Goal: Task Accomplishment & Management: Use online tool/utility

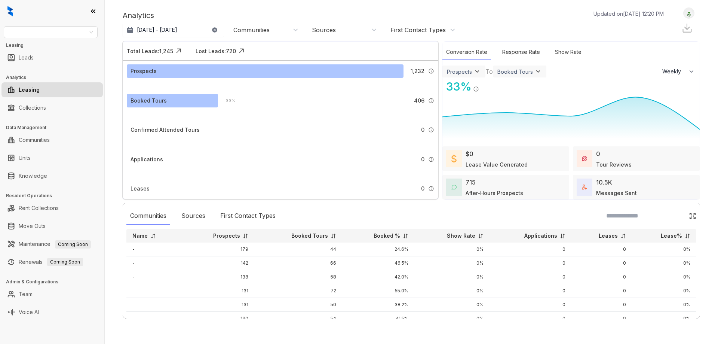
select select "******"
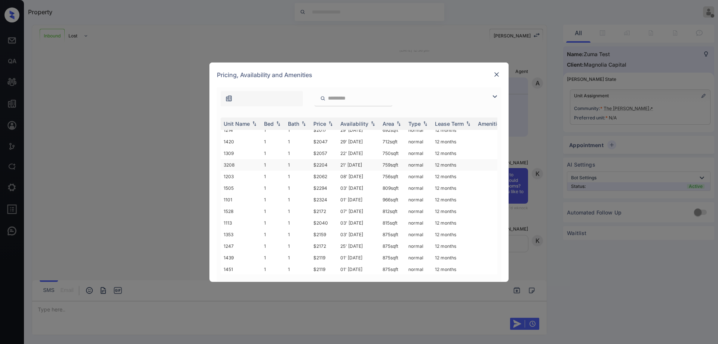
scroll to position [187, 0]
click at [392, 164] on td "875 sqft" at bounding box center [393, 169] width 26 height 12
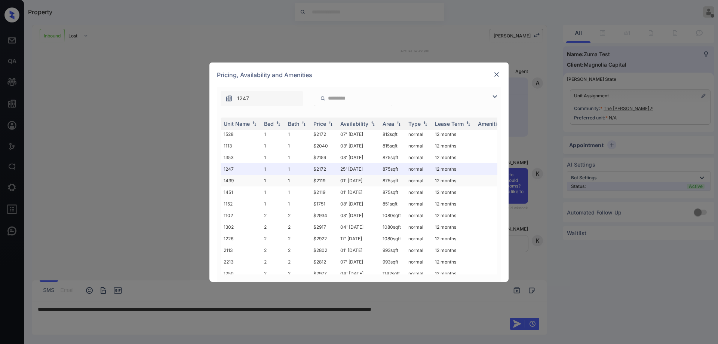
click at [377, 180] on td "01' Oct 25" at bounding box center [358, 181] width 42 height 12
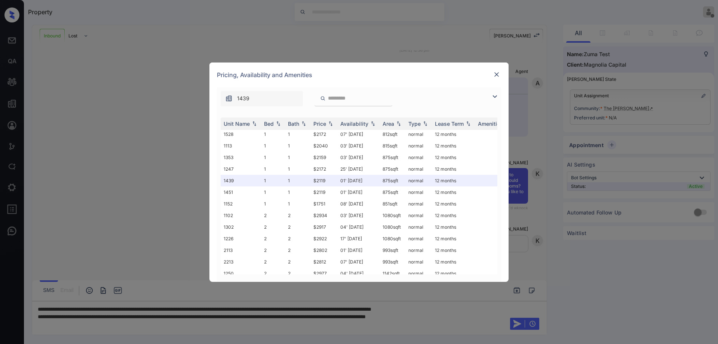
click at [496, 77] on img at bounding box center [496, 74] width 7 height 7
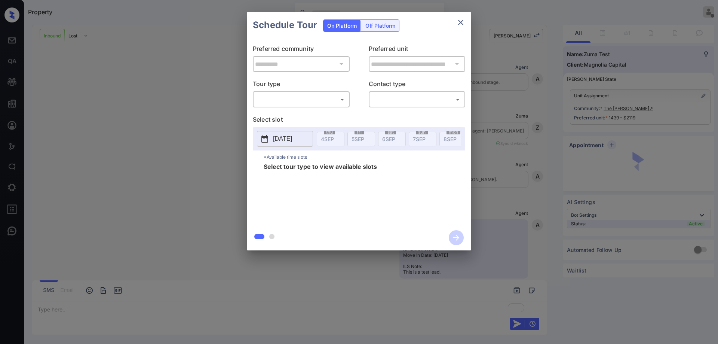
scroll to position [245, 0]
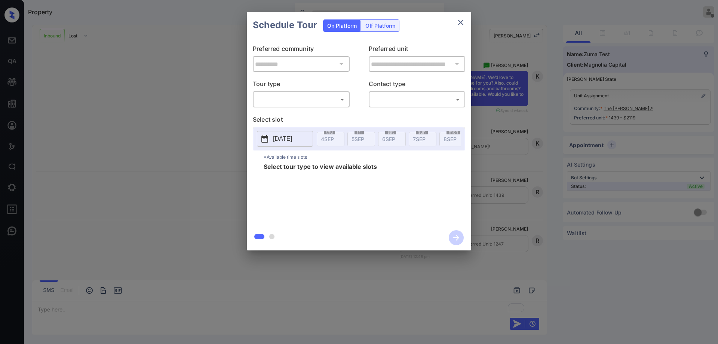
click at [330, 95] on body "Property Ryan Guarin Offline Set yourself online Set yourself on break Profile …" at bounding box center [359, 172] width 718 height 344
click at [310, 115] on li "In Person" at bounding box center [301, 115] width 92 height 13
type input "********"
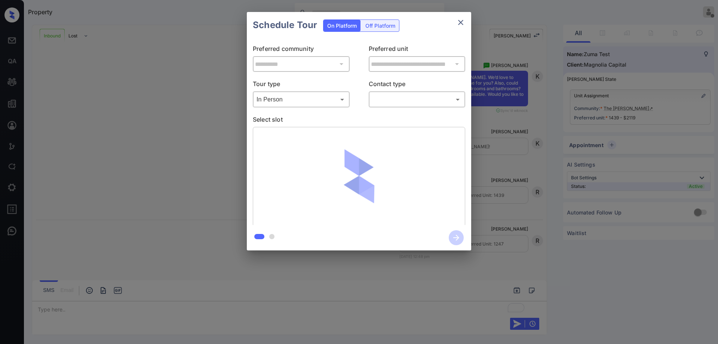
click at [398, 98] on body "Property Ryan Guarin Offline Set yourself online Set yourself on break Profile …" at bounding box center [359, 172] width 718 height 344
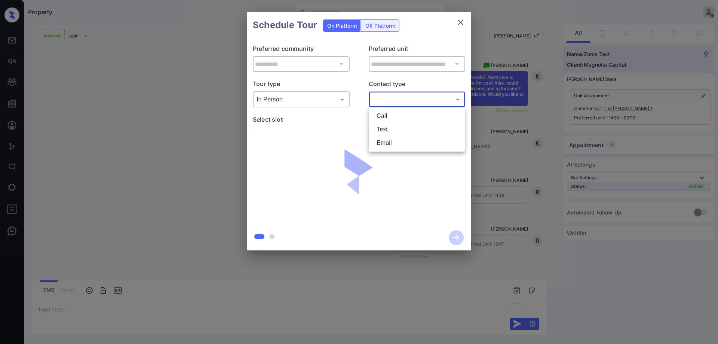
click at [395, 128] on li "Text" at bounding box center [417, 129] width 92 height 13
type input "****"
click at [345, 85] on p "Tour type" at bounding box center [301, 85] width 97 height 12
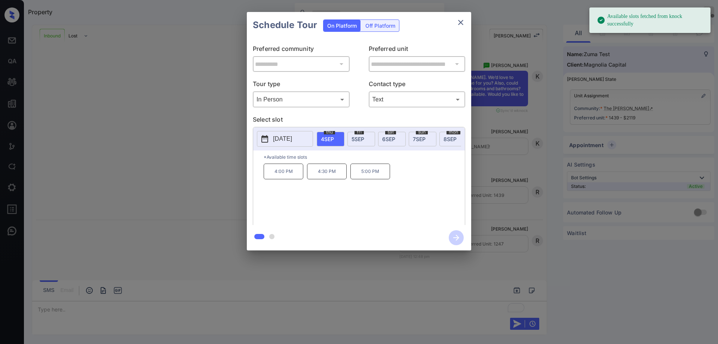
click at [387, 143] on div "sat 6 SEP" at bounding box center [392, 139] width 28 height 15
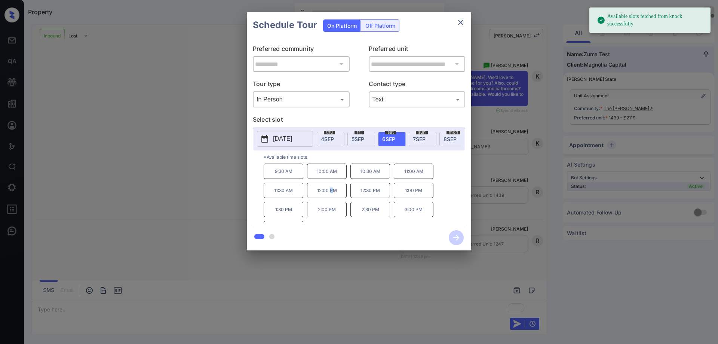
click at [331, 192] on p "12:00 PM" at bounding box center [327, 190] width 40 height 15
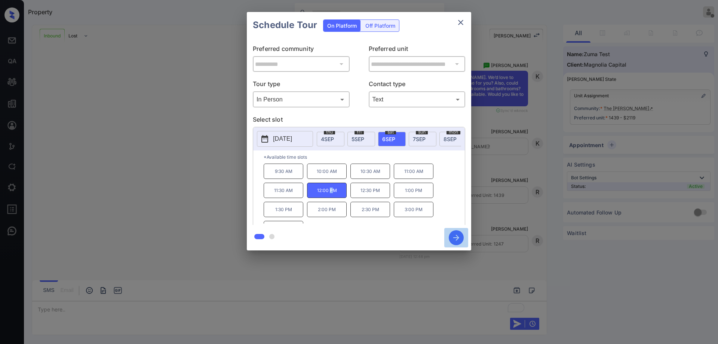
click at [461, 236] on icon "button" at bounding box center [456, 237] width 15 height 15
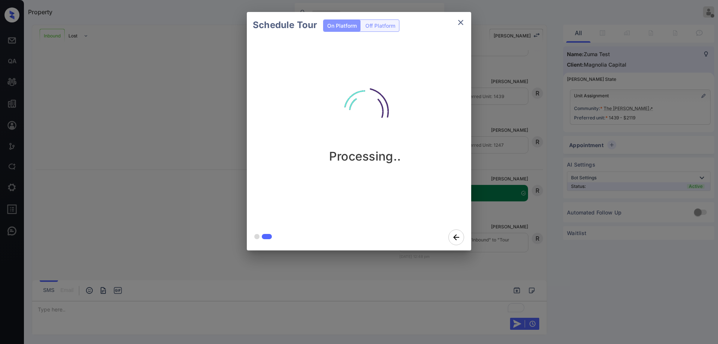
scroll to position [343, 0]
click at [461, 18] on icon "close" at bounding box center [460, 22] width 9 height 9
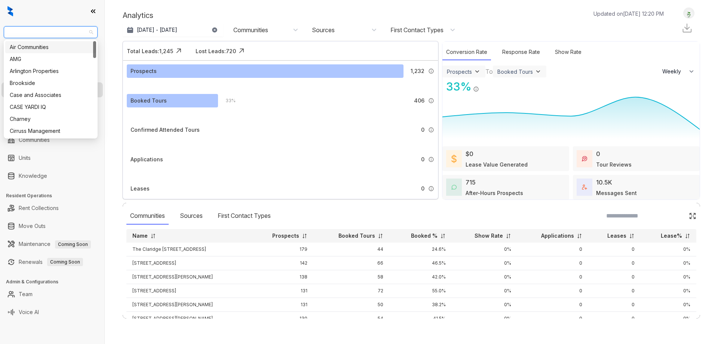
select select "******"
click at [60, 47] on div "Air Communities" at bounding box center [51, 47] width 82 height 8
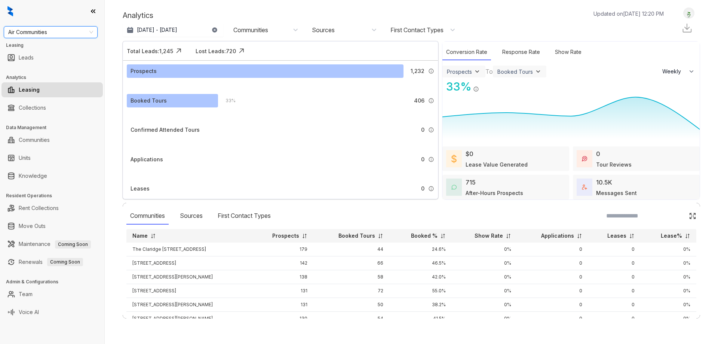
click at [71, 9] on div at bounding box center [52, 11] width 104 height 22
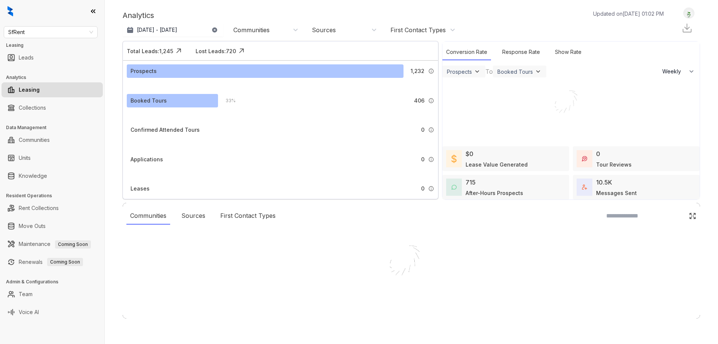
select select "******"
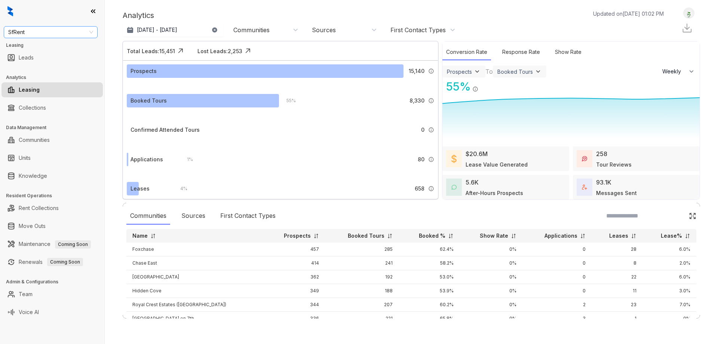
click at [52, 30] on span "SfRent" at bounding box center [50, 32] width 85 height 11
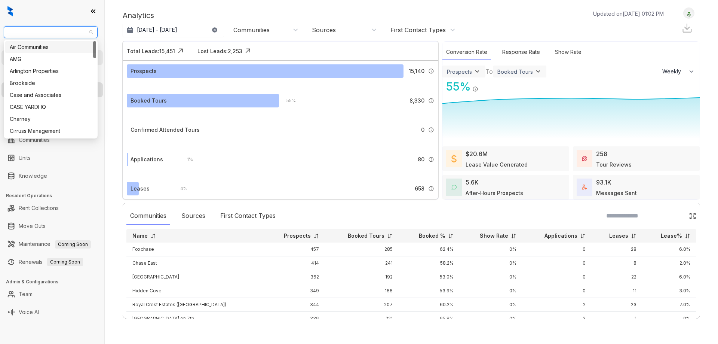
click at [49, 51] on div "Air Communities" at bounding box center [51, 47] width 82 height 8
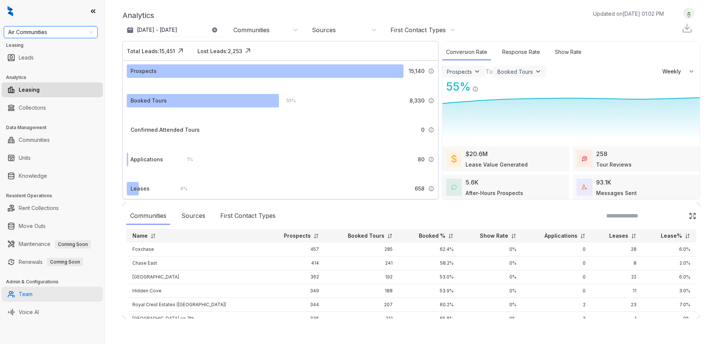
click at [33, 296] on link "Team" at bounding box center [26, 294] width 14 height 15
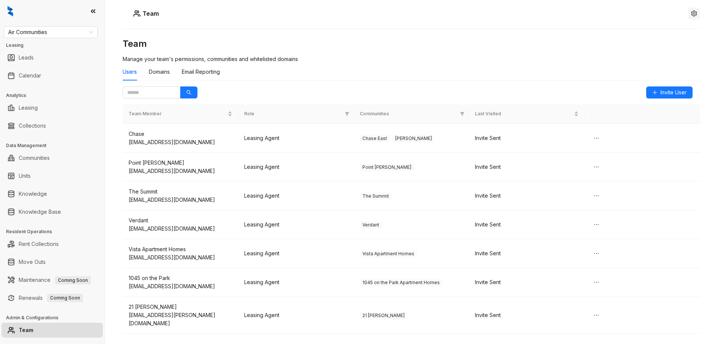
click at [692, 14] on button "button" at bounding box center [694, 13] width 12 height 12
click at [690, 16] on button "button" at bounding box center [694, 13] width 12 height 12
click at [691, 15] on icon "setting" at bounding box center [694, 13] width 6 height 6
click at [682, 33] on span "Logout" at bounding box center [688, 34] width 17 height 8
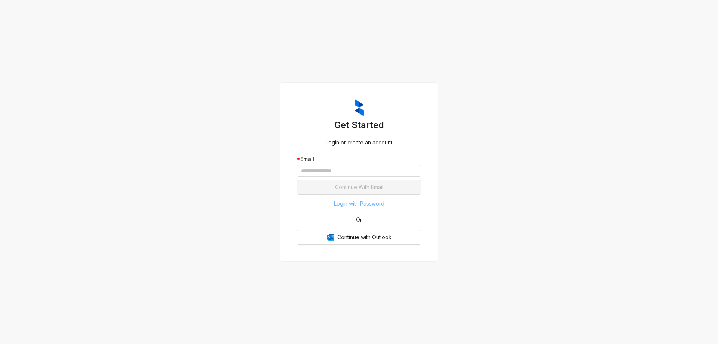
click at [367, 204] on span "Login with Password" at bounding box center [359, 203] width 51 height 8
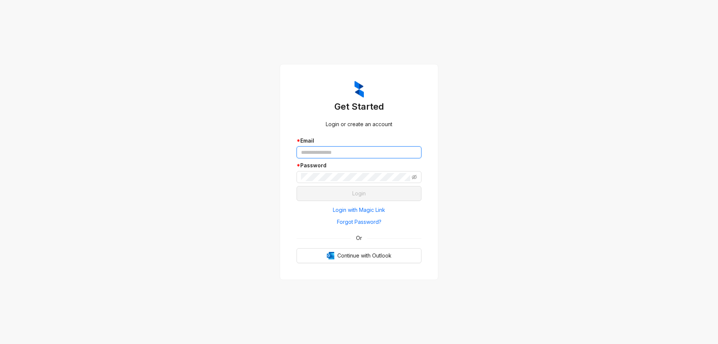
type input "**********"
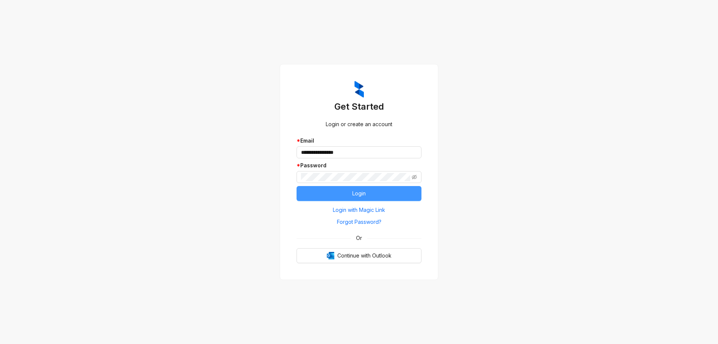
click at [392, 193] on button "Login" at bounding box center [359, 193] width 125 height 15
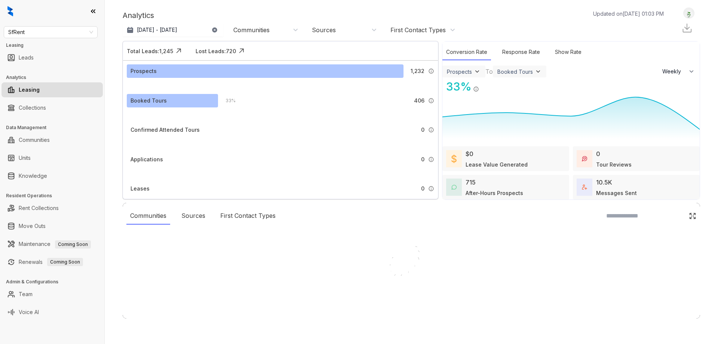
select select "******"
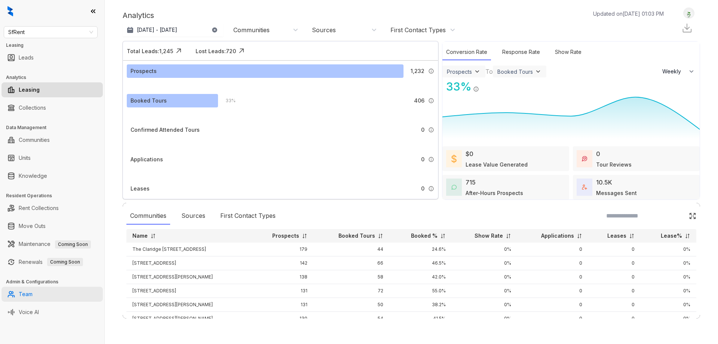
click at [27, 298] on link "Team" at bounding box center [26, 294] width 14 height 15
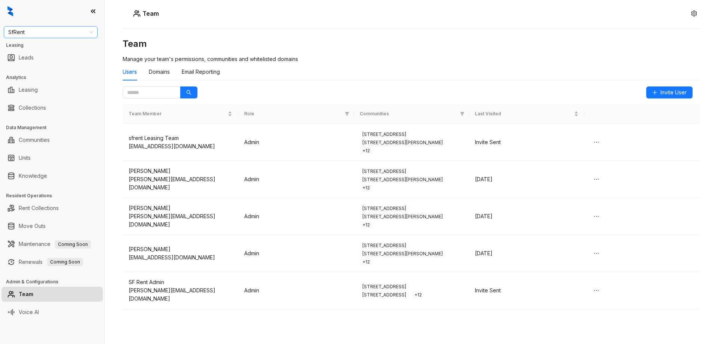
click at [79, 33] on span "SfRent" at bounding box center [50, 32] width 85 height 11
click at [51, 49] on div "Air Communities" at bounding box center [51, 47] width 82 height 8
click at [245, 21] on div "Team Team Manage your team's permissions, communities and whitelisted domains U…" at bounding box center [412, 172] width 614 height 344
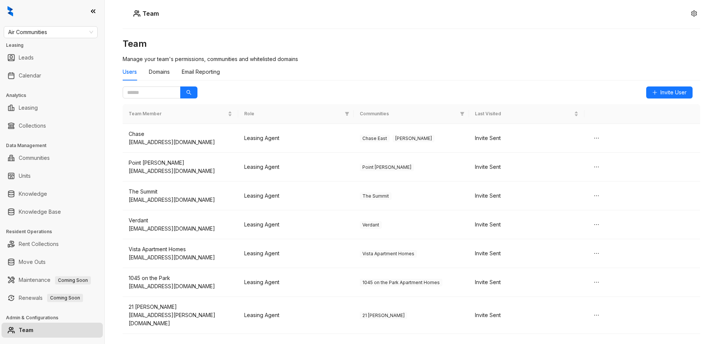
click at [357, 76] on div "Users Domains Email Reporting" at bounding box center [412, 71] width 578 height 17
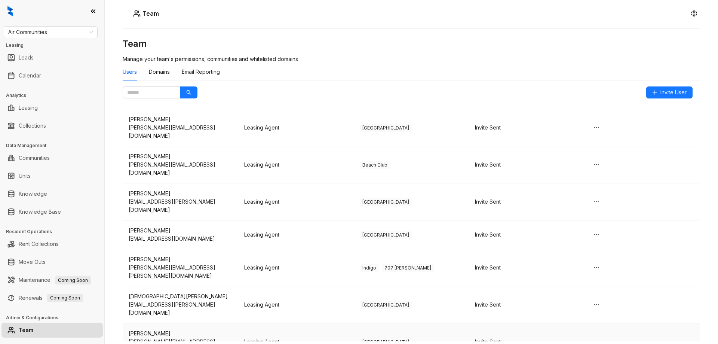
scroll to position [7162, 0]
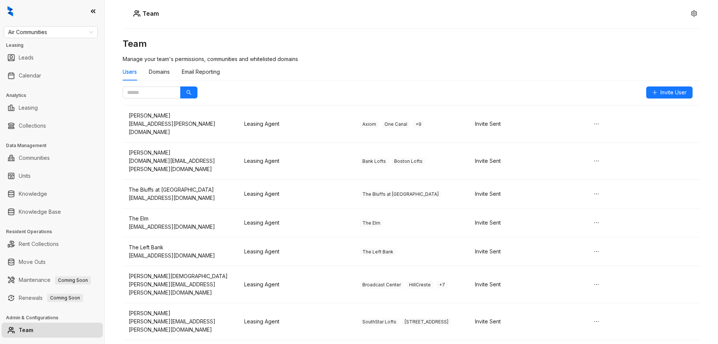
click at [597, 244] on span "Delete" at bounding box center [596, 246] width 16 height 8
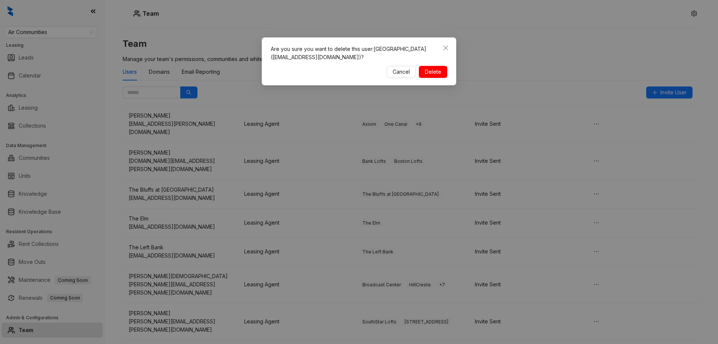
click at [431, 71] on span "Delete" at bounding box center [433, 72] width 16 height 8
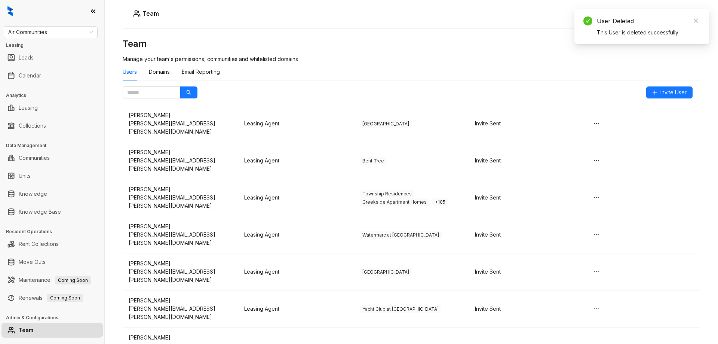
scroll to position [2953, 0]
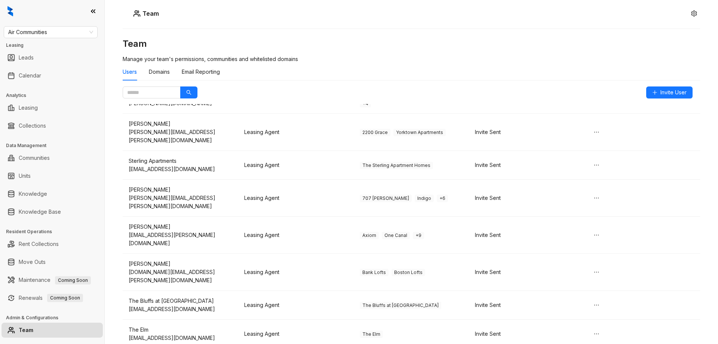
click at [592, 241] on li "Delete" at bounding box center [595, 246] width 25 height 12
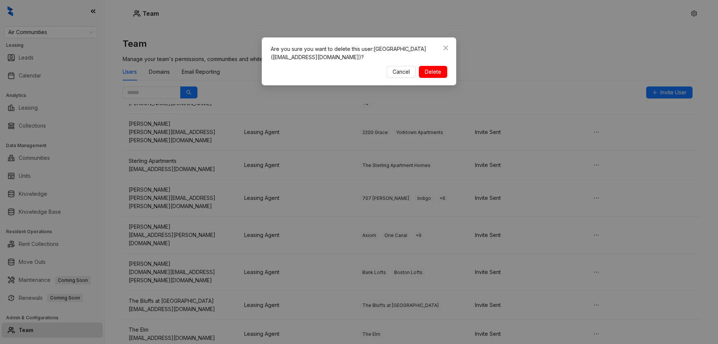
click at [437, 72] on span "Delete" at bounding box center [433, 72] width 16 height 8
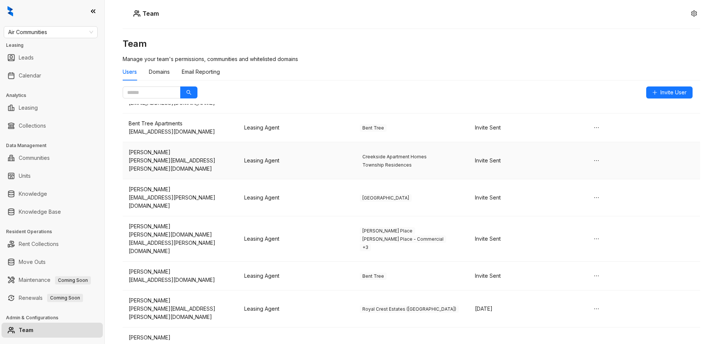
scroll to position [5788, 0]
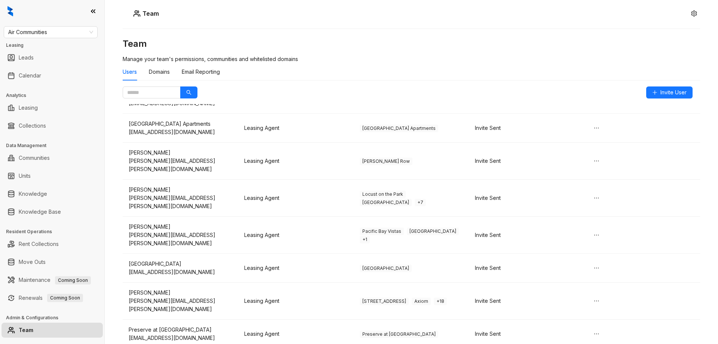
click at [596, 245] on span "Delete" at bounding box center [596, 246] width 16 height 8
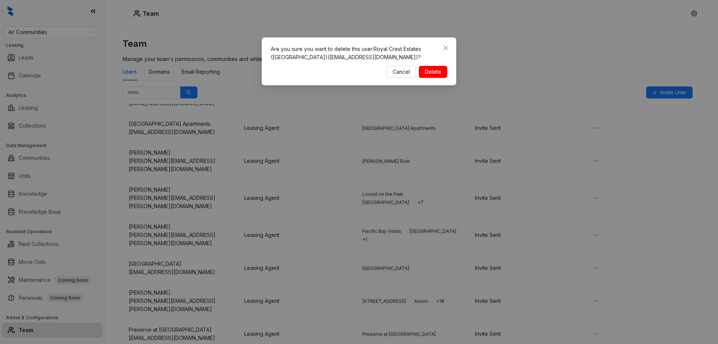
click at [434, 74] on span "Delete" at bounding box center [433, 72] width 16 height 8
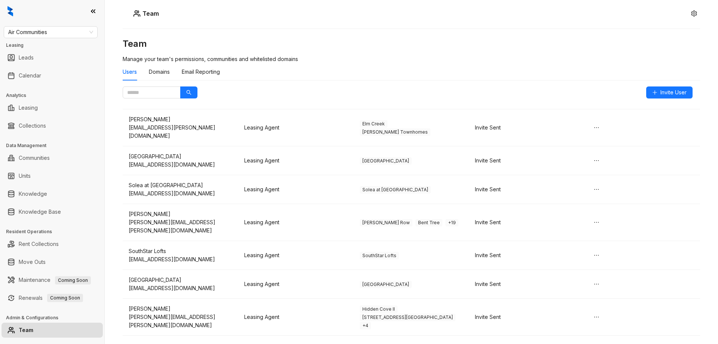
scroll to position [3253, 0]
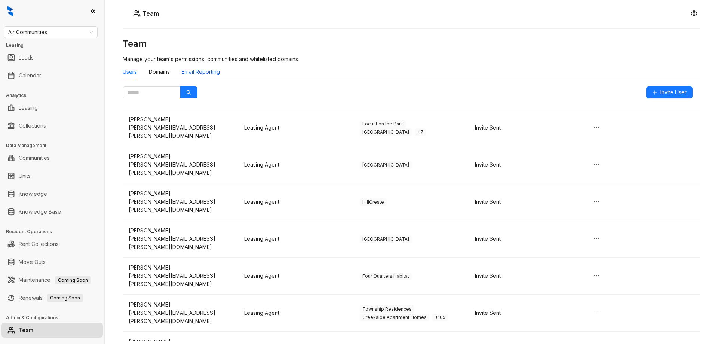
click at [199, 75] on div "Email Reporting" at bounding box center [201, 72] width 38 height 8
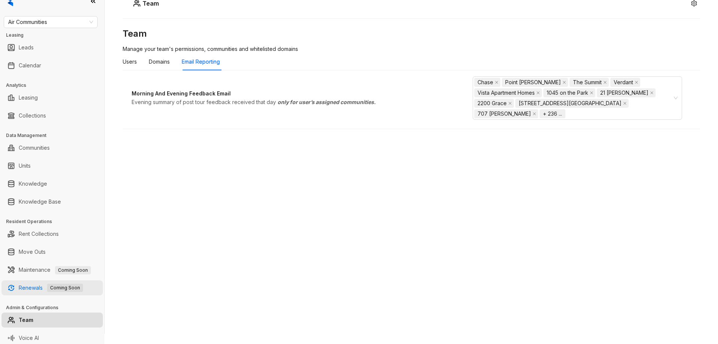
scroll to position [13, 0]
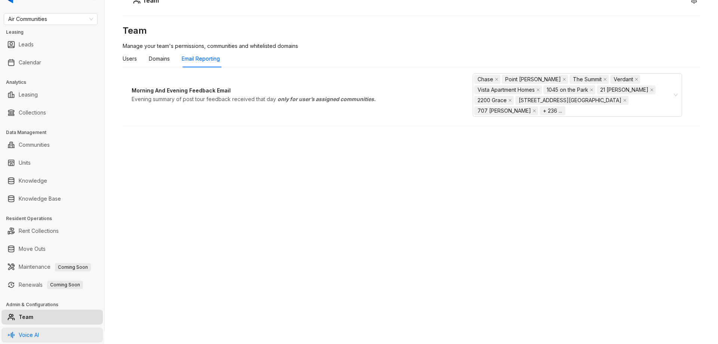
click at [39, 333] on link "Voice AI" at bounding box center [29, 334] width 20 height 15
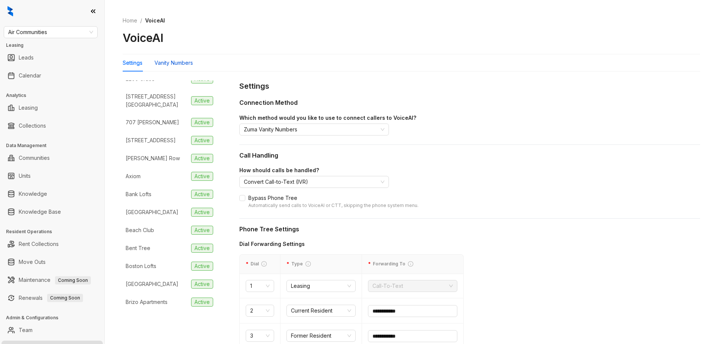
click at [190, 65] on div "Vanity Numbers" at bounding box center [174, 63] width 39 height 8
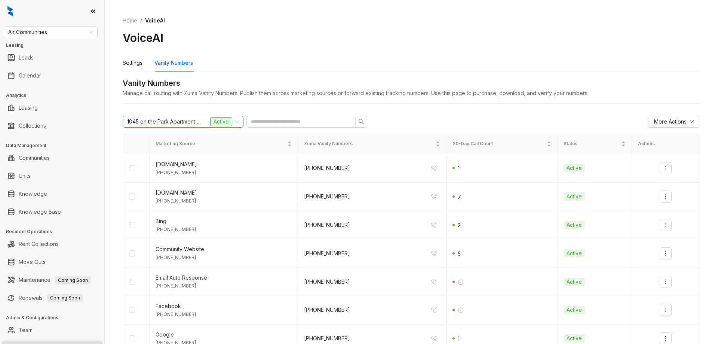
click at [193, 119] on span "1045 on the Park Apartment Homes" at bounding box center [164, 121] width 75 height 11
type input "***"
click at [170, 144] on div "6597f279eafd939d363397ae [GEOGRAPHIC_DATA] Active" at bounding box center [183, 137] width 121 height 16
click at [172, 139] on div "[GEOGRAPHIC_DATA] Active" at bounding box center [183, 136] width 109 height 9
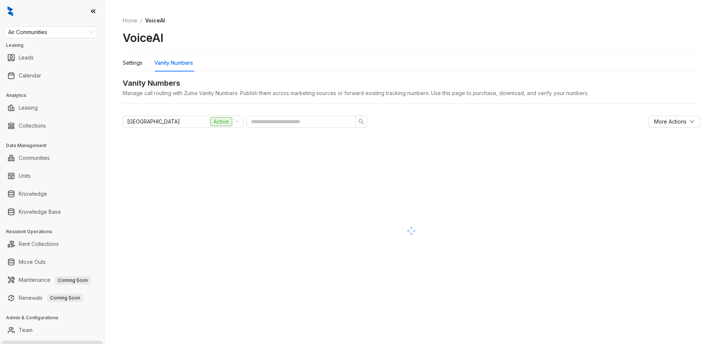
click at [402, 109] on div "[GEOGRAPHIC_DATA] Active More Actions" at bounding box center [412, 219] width 578 height 230
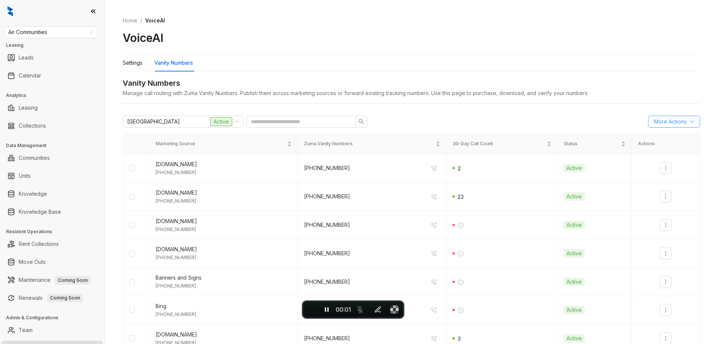
click at [654, 119] on span "More Actions" at bounding box center [670, 121] width 33 height 8
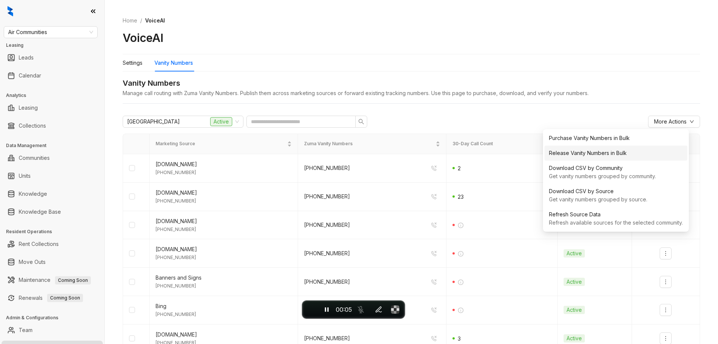
click at [578, 153] on div "Release Vanity Numbers in Bulk" at bounding box center [616, 153] width 134 height 8
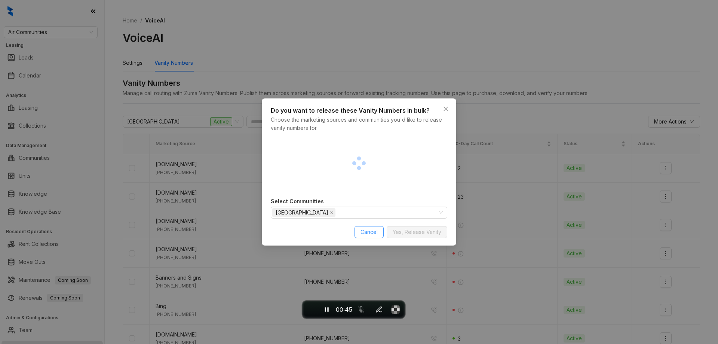
click at [371, 235] on span "Cancel" at bounding box center [369, 232] width 17 height 8
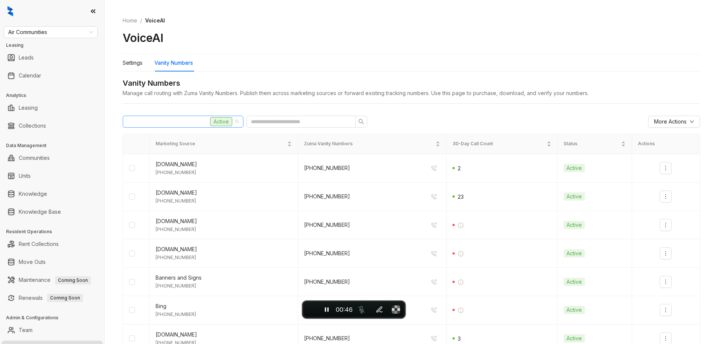
click at [168, 125] on div "[GEOGRAPHIC_DATA] Active" at bounding box center [179, 121] width 105 height 11
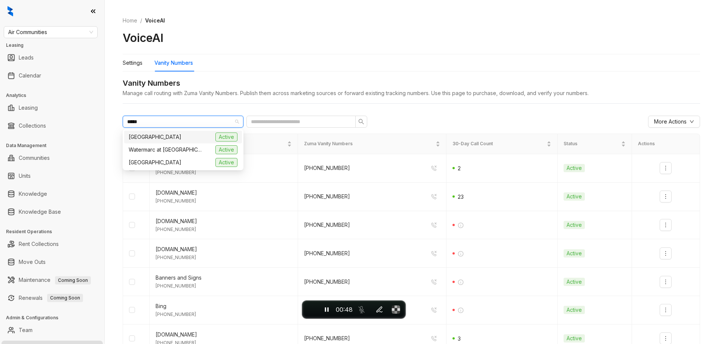
type input "******"
click at [165, 134] on span "[GEOGRAPHIC_DATA]" at bounding box center [155, 137] width 53 height 8
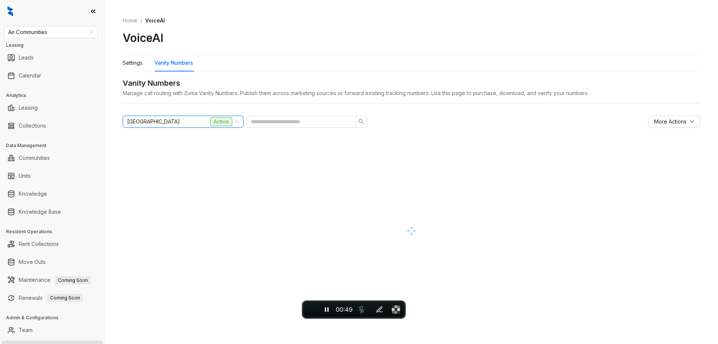
click at [456, 54] on div "Home / VoiceAI VoiceAI" at bounding box center [412, 30] width 578 height 47
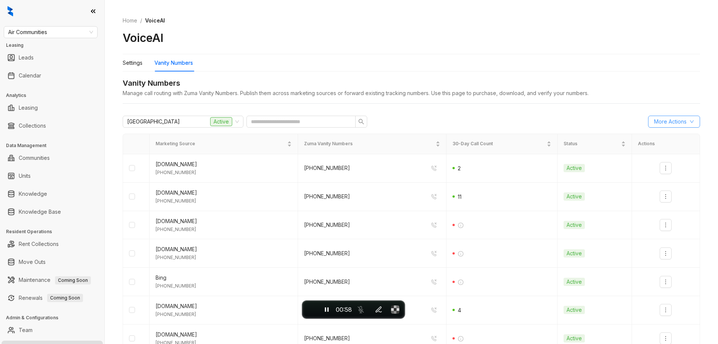
click at [654, 122] on span "More Actions" at bounding box center [670, 121] width 33 height 8
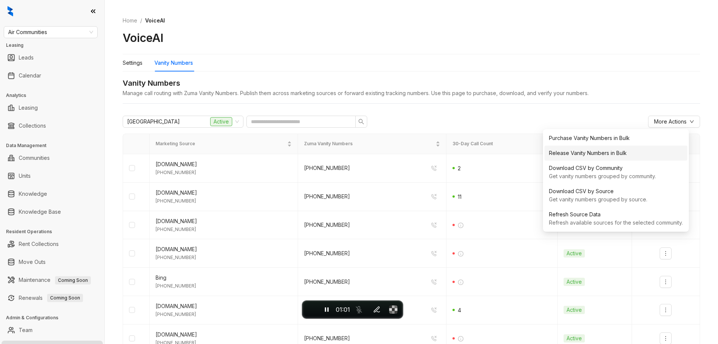
click at [621, 155] on div "Release Vanity Numbers in Bulk" at bounding box center [616, 153] width 134 height 8
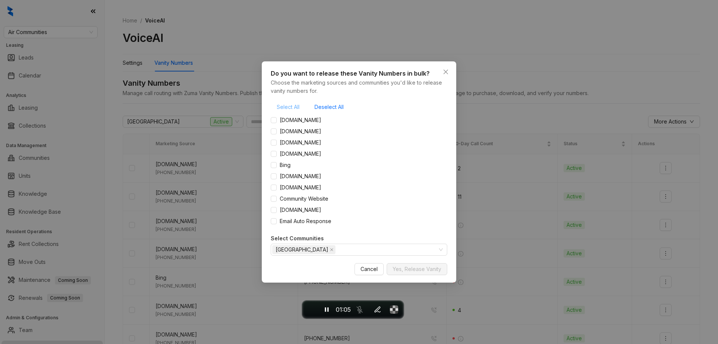
click at [286, 108] on span "Select All" at bounding box center [288, 107] width 23 height 8
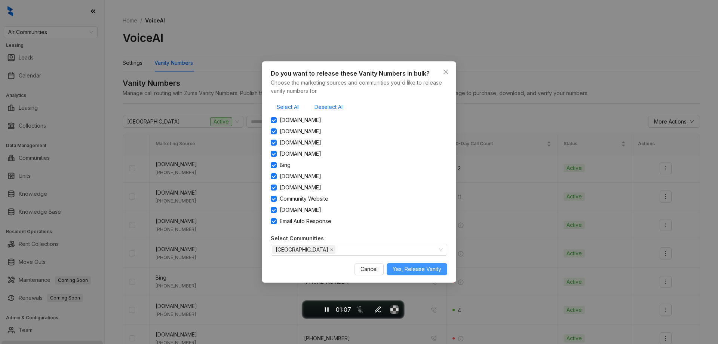
click at [405, 271] on span "Yes, Release Vanity" at bounding box center [417, 269] width 49 height 8
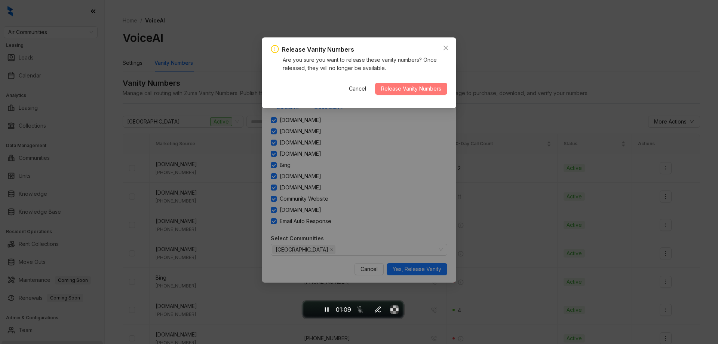
click at [409, 90] on span "Release Vanity Numbers" at bounding box center [411, 89] width 60 height 8
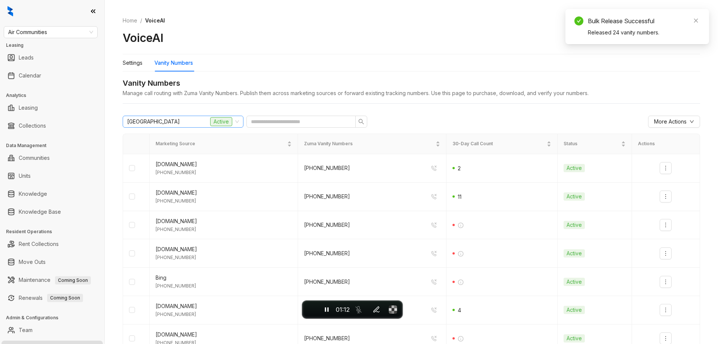
click at [162, 122] on span "[GEOGRAPHIC_DATA]" at bounding box center [153, 121] width 53 height 11
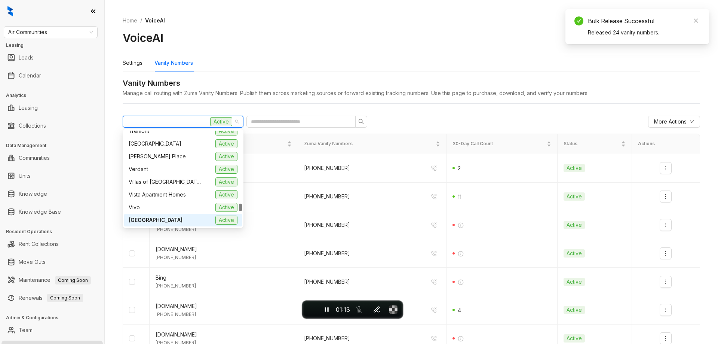
type input "*"
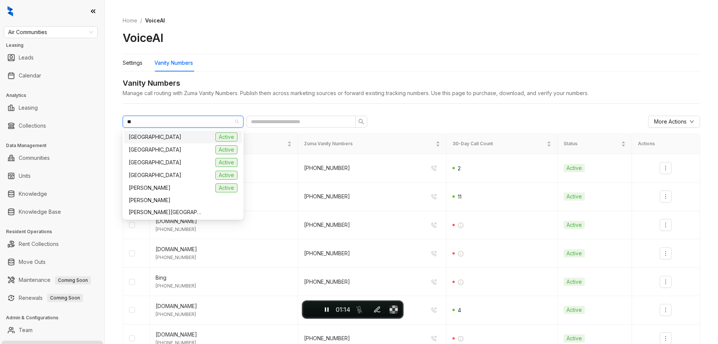
type input "***"
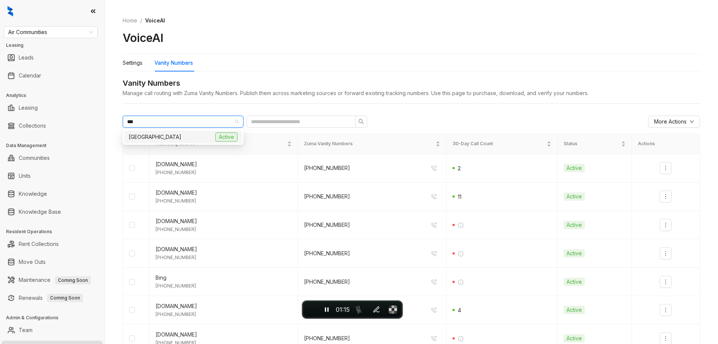
click at [163, 137] on span "[GEOGRAPHIC_DATA]" at bounding box center [155, 137] width 53 height 8
drag, startPoint x: 490, startPoint y: 46, endPoint x: 501, endPoint y: 46, distance: 11.2
click at [493, 45] on div "Home / VoiceAI VoiceAI" at bounding box center [412, 30] width 578 height 47
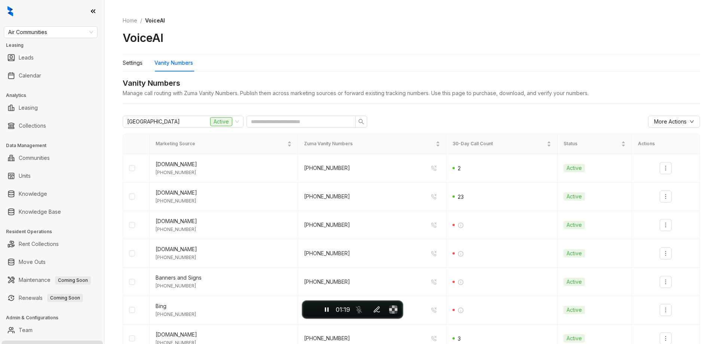
click at [563, 61] on div "Settings Vanity Numbers" at bounding box center [412, 62] width 578 height 17
click at [672, 122] on span "More Actions" at bounding box center [670, 121] width 33 height 8
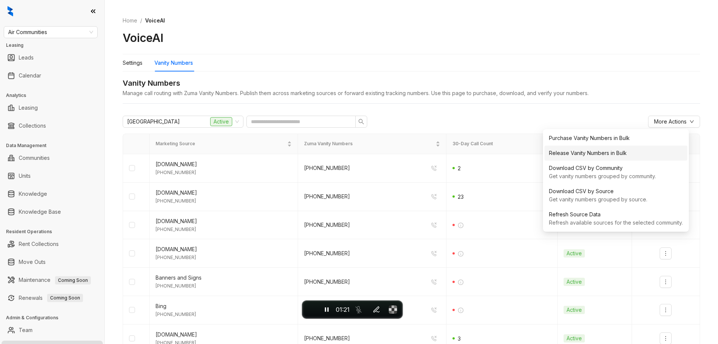
click at [616, 156] on div "Release Vanity Numbers in Bulk" at bounding box center [616, 153] width 134 height 8
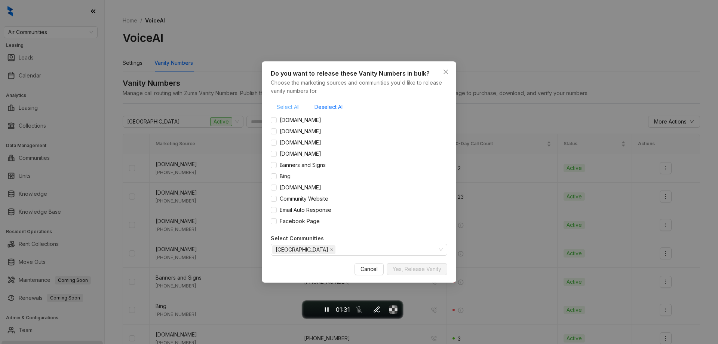
click at [291, 105] on span "Select All" at bounding box center [288, 107] width 23 height 8
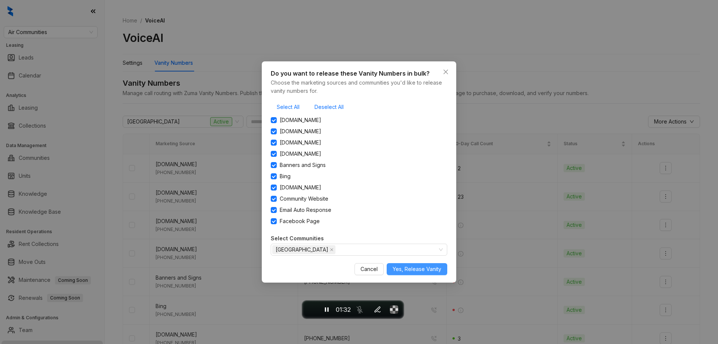
click at [426, 270] on span "Yes, Release Vanity" at bounding box center [417, 269] width 49 height 8
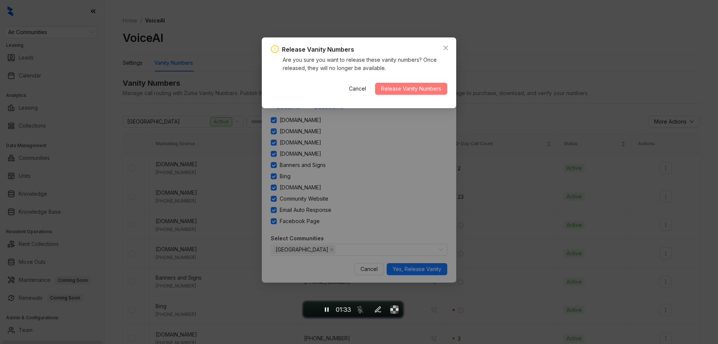
click at [428, 84] on button "Release Vanity Numbers" at bounding box center [411, 89] width 72 height 12
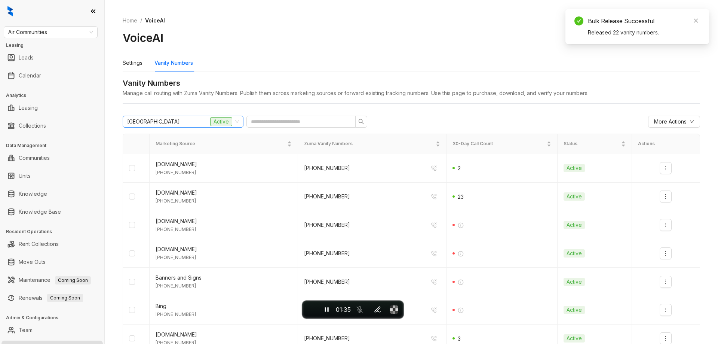
click at [192, 120] on div "[GEOGRAPHIC_DATA] Active" at bounding box center [179, 121] width 105 height 11
type input "****"
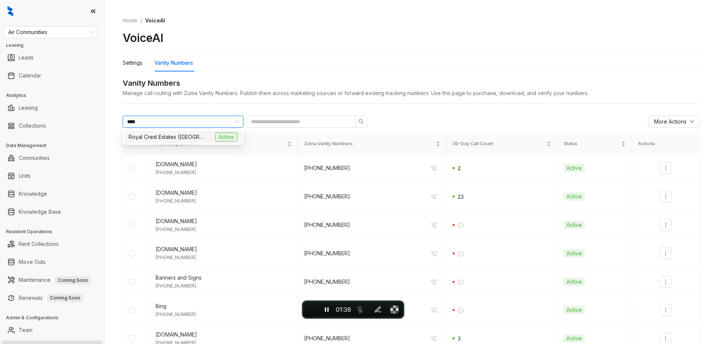
click at [189, 132] on div "Royal Crest Estates ([GEOGRAPHIC_DATA]) Active" at bounding box center [183, 136] width 109 height 9
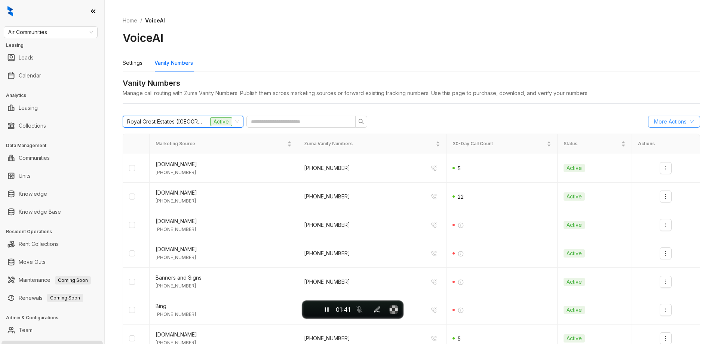
click at [661, 123] on span "More Actions" at bounding box center [670, 121] width 33 height 8
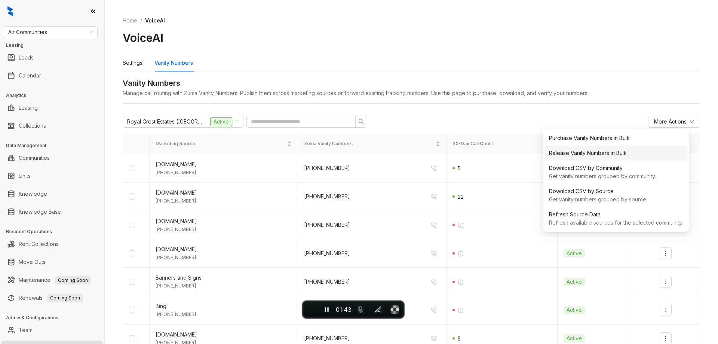
click at [616, 155] on div "Release Vanity Numbers in Bulk" at bounding box center [616, 153] width 134 height 8
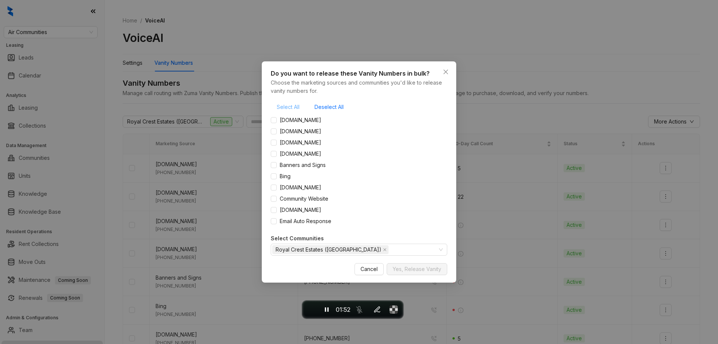
click at [275, 106] on button "Select All" at bounding box center [288, 107] width 35 height 12
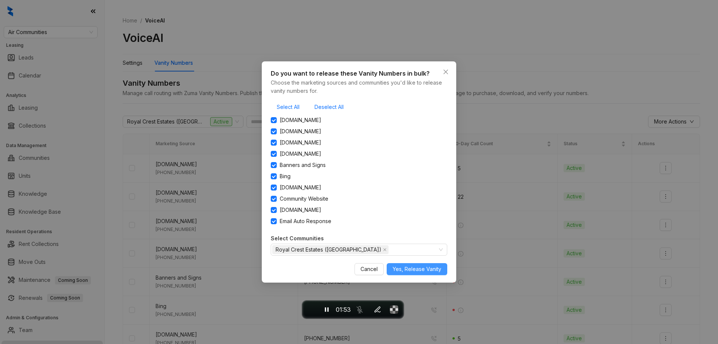
click at [417, 265] on span "Yes, Release Vanity" at bounding box center [417, 269] width 49 height 8
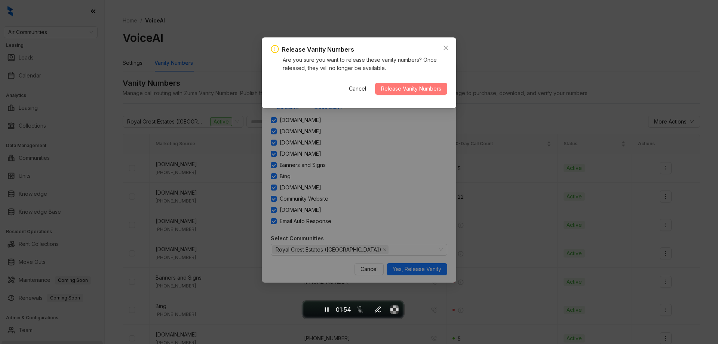
click at [419, 92] on span "Release Vanity Numbers" at bounding box center [411, 89] width 60 height 8
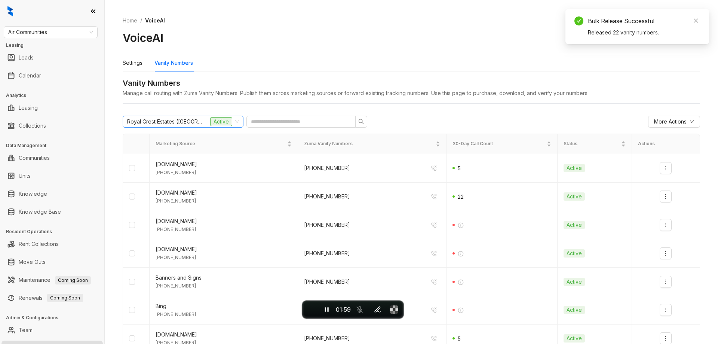
click at [170, 119] on span "Royal Crest Estates ([GEOGRAPHIC_DATA])" at bounding box center [164, 121] width 75 height 11
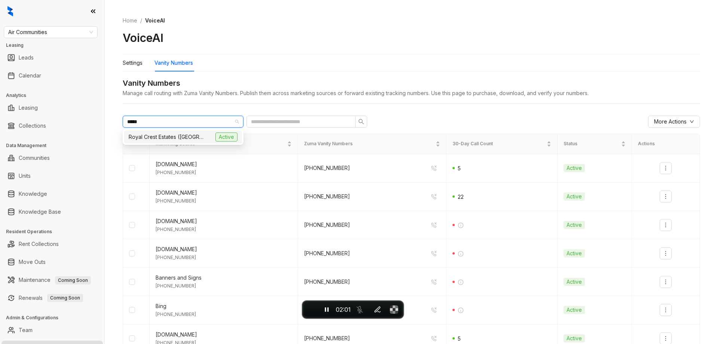
type input "******"
click at [173, 135] on span "Royal Crest Estates ([GEOGRAPHIC_DATA])" at bounding box center [166, 137] width 75 height 8
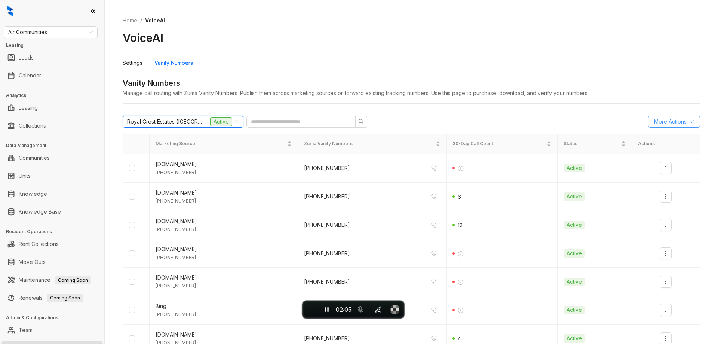
click at [654, 121] on span "More Actions" at bounding box center [670, 121] width 33 height 8
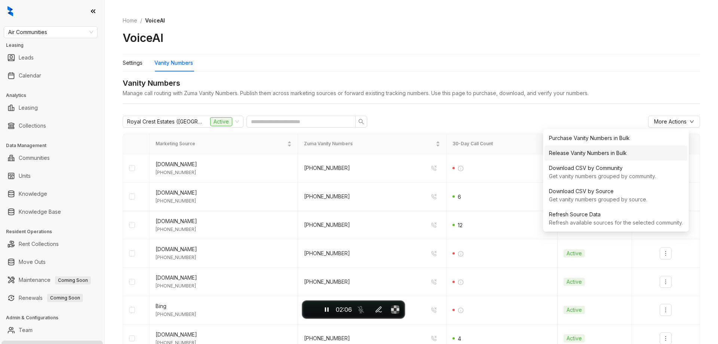
click at [611, 156] on div "Release Vanity Numbers in Bulk" at bounding box center [616, 153] width 134 height 8
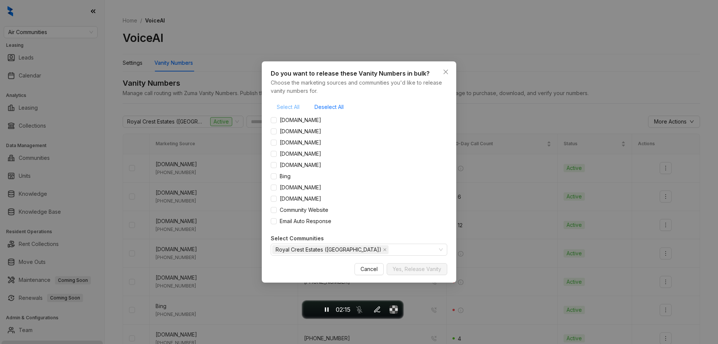
click at [276, 104] on button "Select All" at bounding box center [288, 107] width 35 height 12
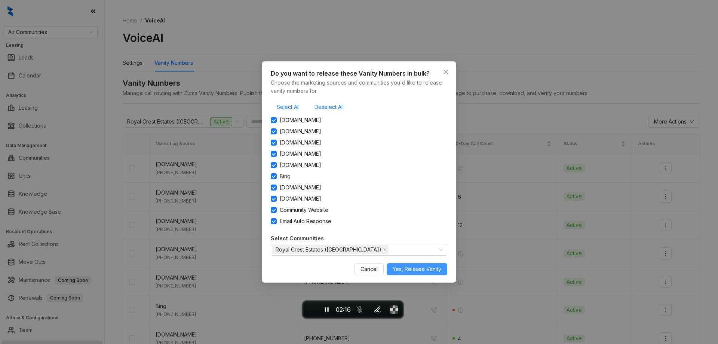
click at [421, 272] on span "Yes, Release Vanity" at bounding box center [417, 269] width 49 height 8
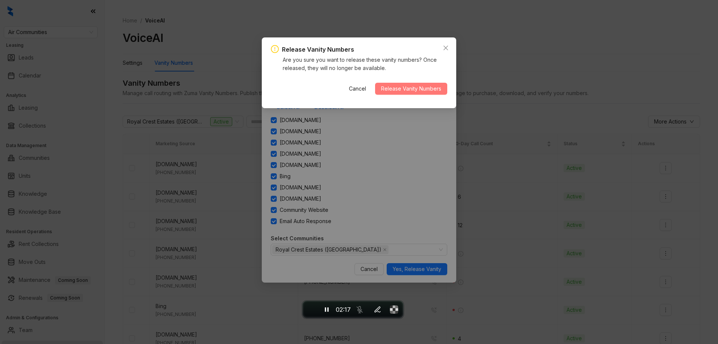
click at [407, 89] on span "Release Vanity Numbers" at bounding box center [411, 89] width 60 height 8
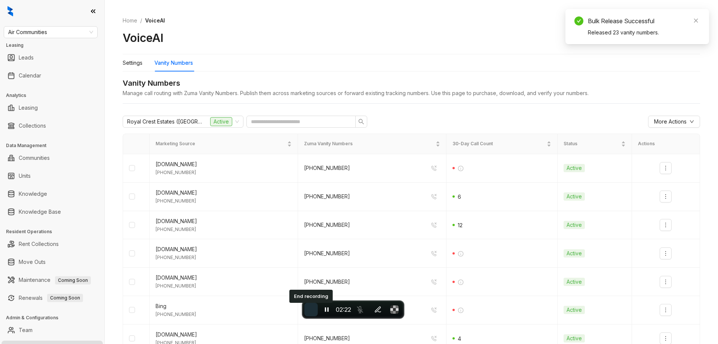
click at [311, 309] on span "End recording" at bounding box center [311, 309] width 0 height 0
